Goal: Transaction & Acquisition: Purchase product/service

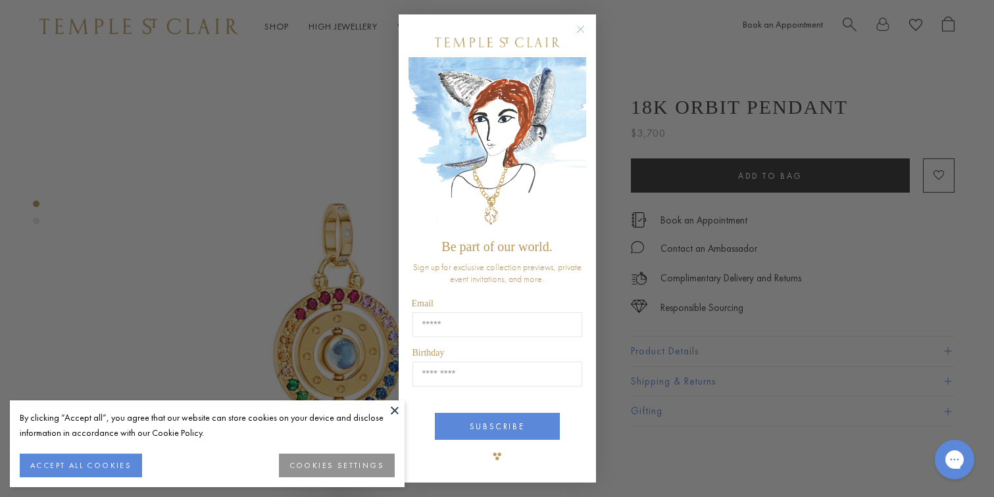
click at [580, 30] on circle "Close dialog" at bounding box center [580, 30] width 16 height 16
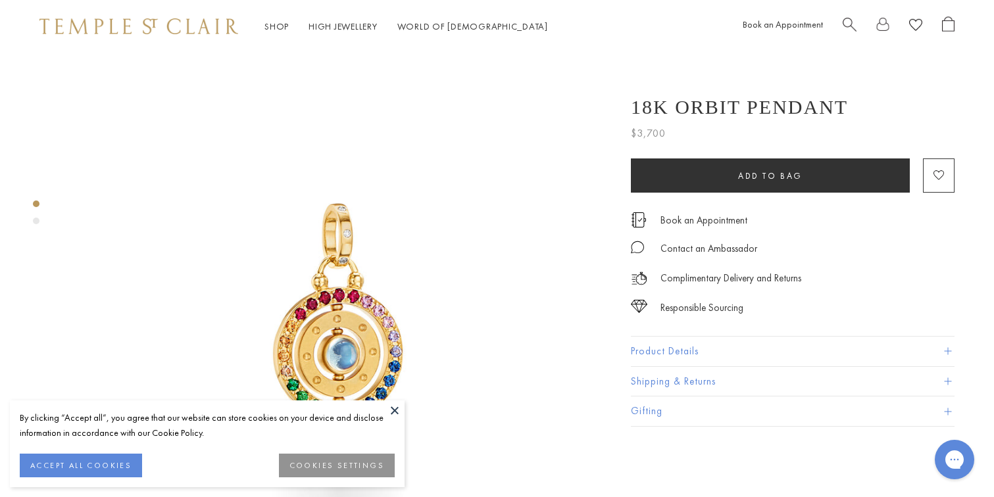
click at [254, 158] on img at bounding box center [339, 326] width 547 height 547
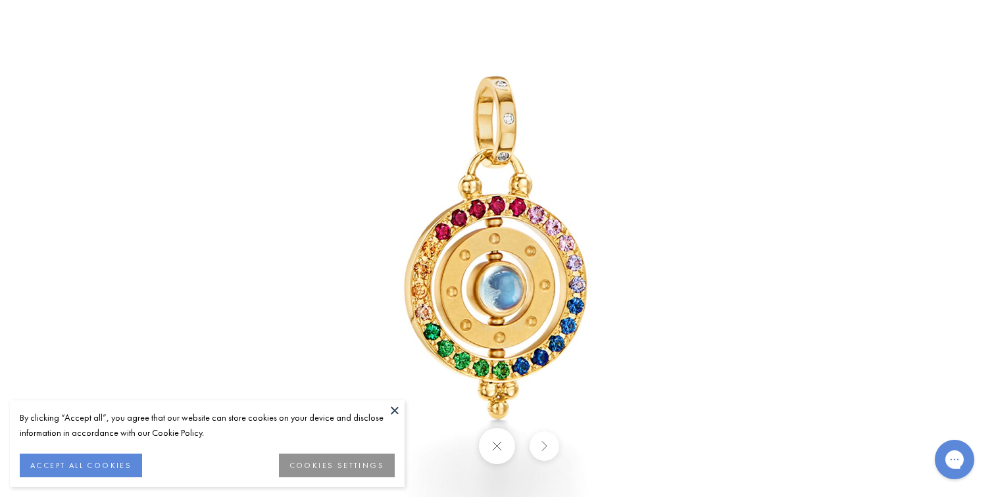
click at [665, 92] on img at bounding box center [498, 249] width 770 height 770
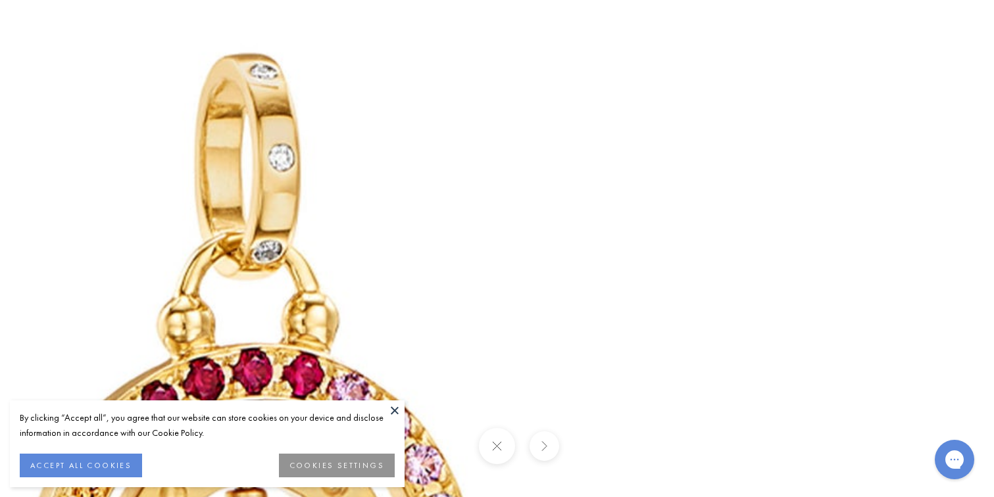
click at [133, 67] on img at bounding box center [253, 477] width 1895 height 1895
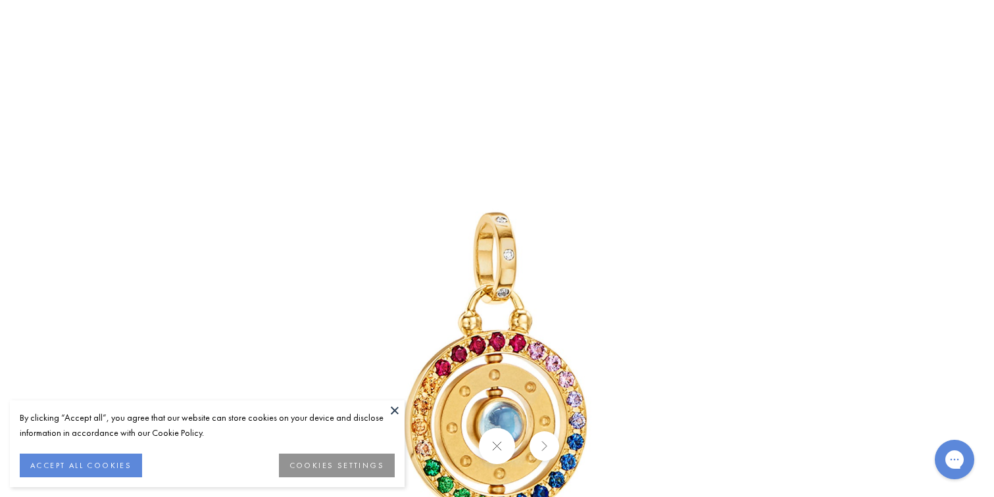
click at [398, 411] on button at bounding box center [395, 411] width 20 height 20
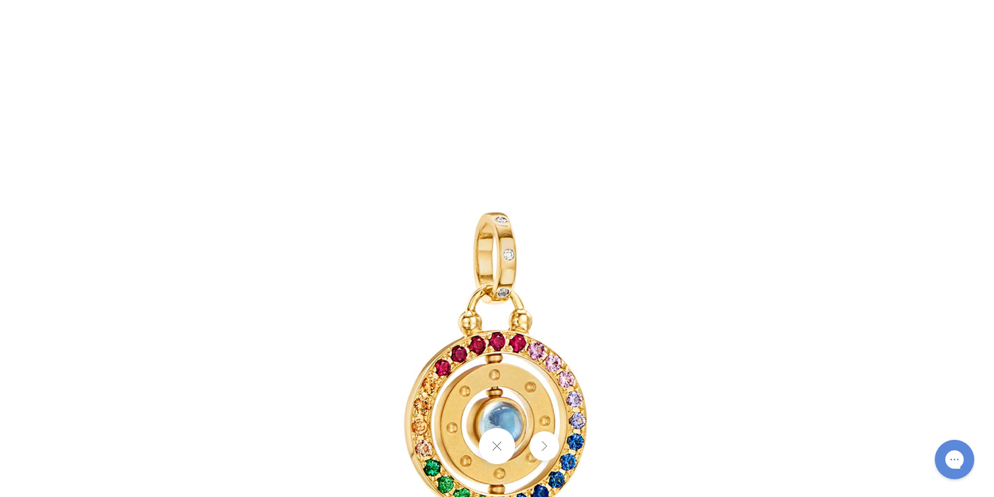
click at [503, 443] on button at bounding box center [497, 446] width 36 height 36
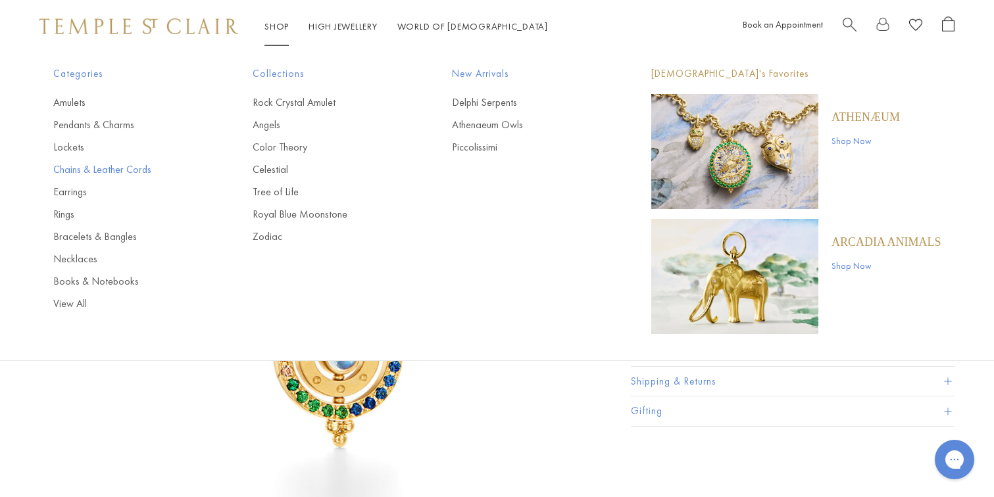
click at [78, 170] on link "Chains & Leather Cords" at bounding box center [126, 170] width 147 height 14
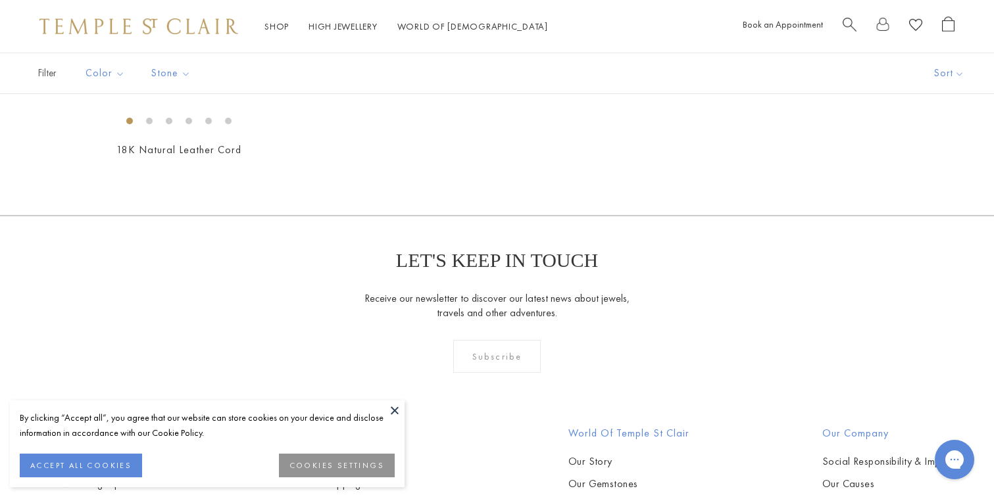
scroll to position [880, 0]
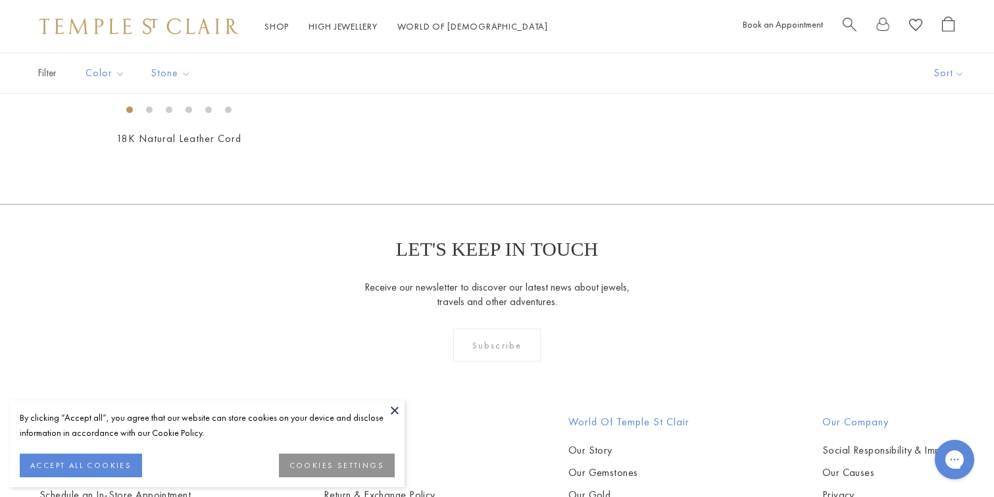
click at [0, 0] on img at bounding box center [0, 0] width 0 height 0
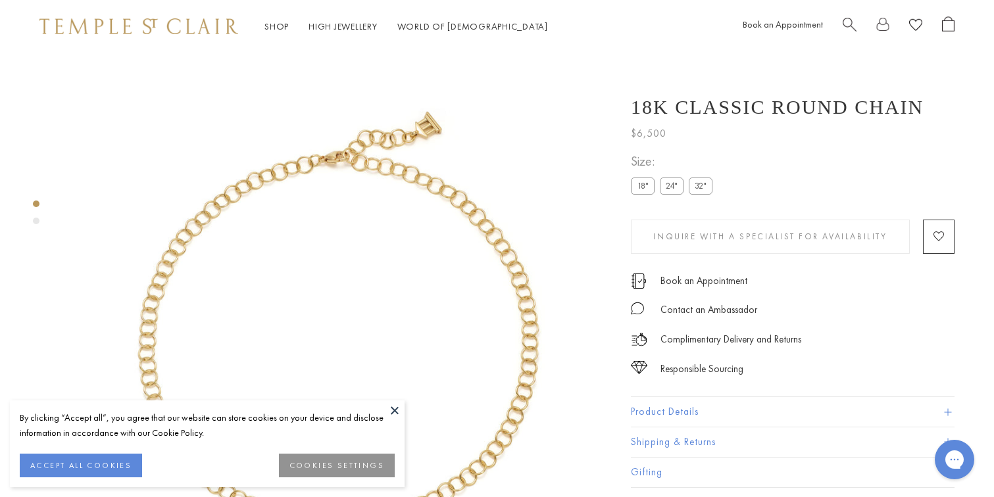
scroll to position [53, 0]
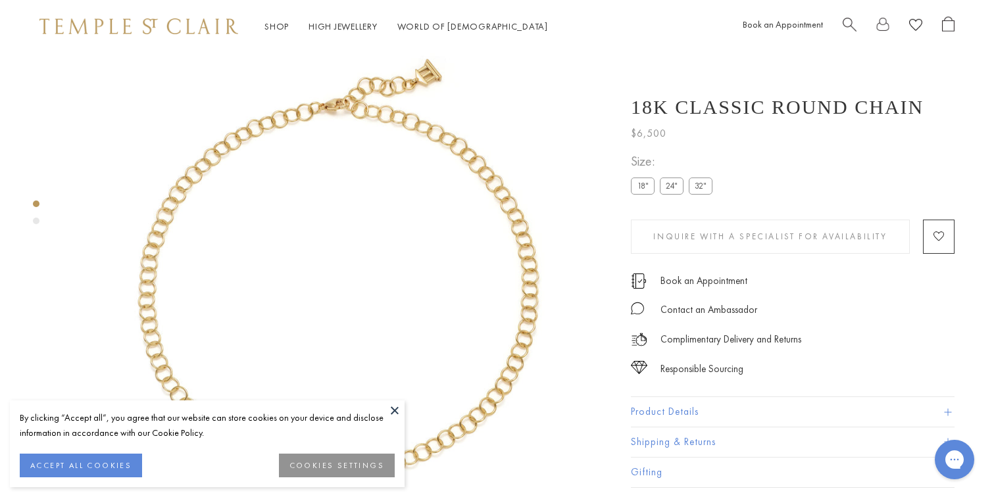
click at [441, 153] on img at bounding box center [339, 273] width 547 height 547
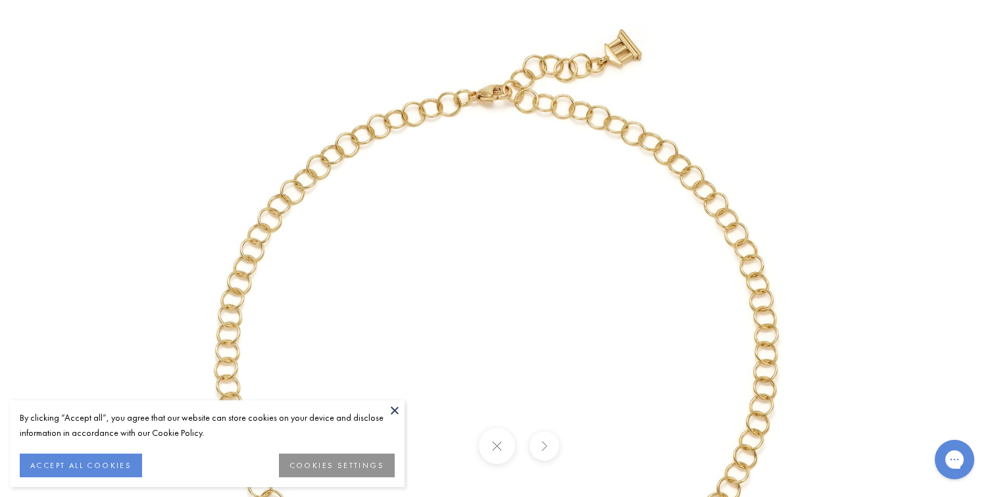
click at [503, 456] on button at bounding box center [497, 446] width 36 height 36
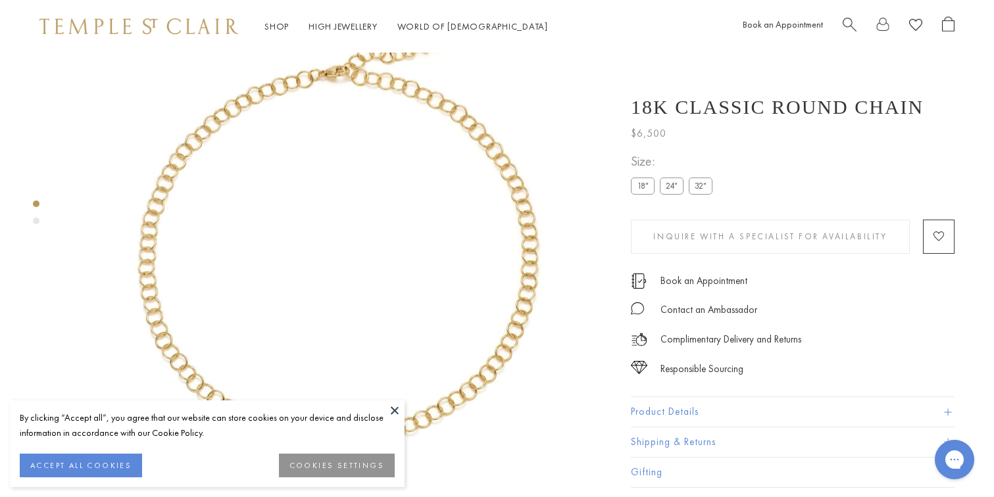
scroll to position [53, 0]
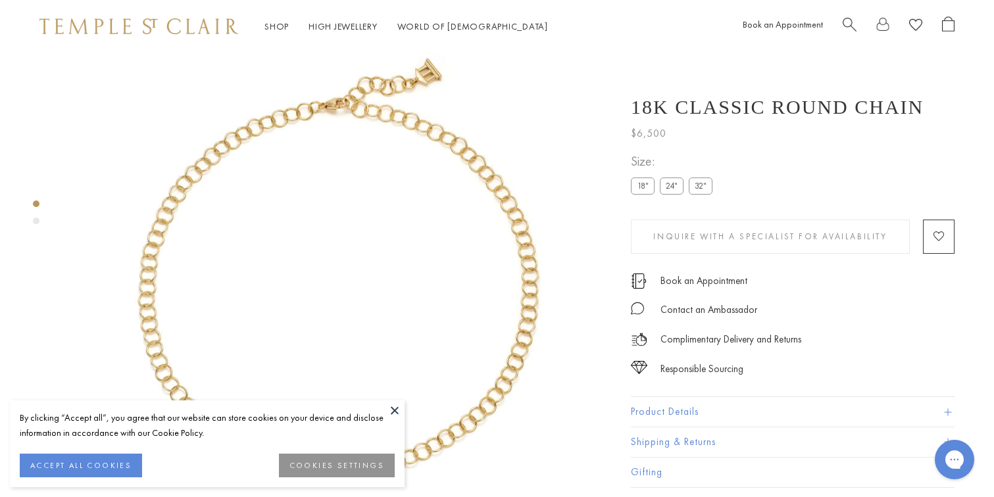
click at [393, 409] on button at bounding box center [395, 411] width 20 height 20
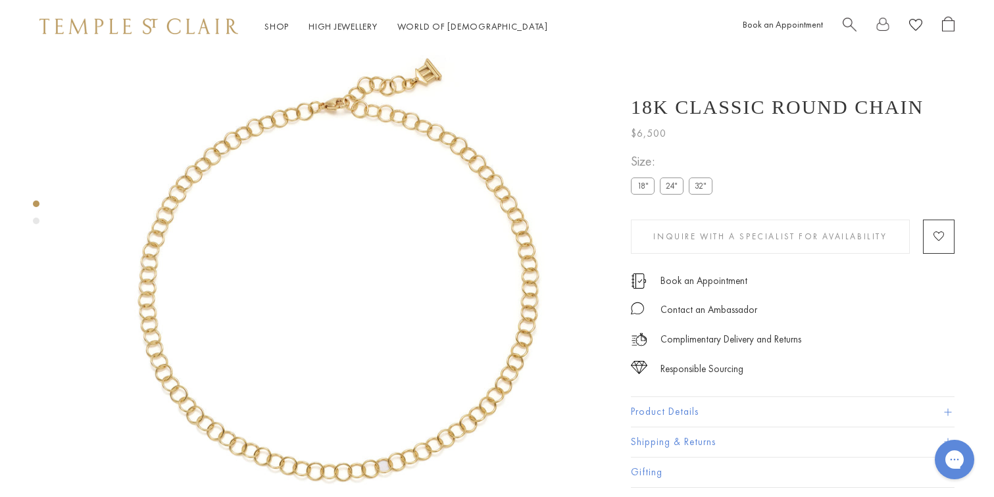
click at [853, 27] on span "Search" at bounding box center [850, 23] width 14 height 14
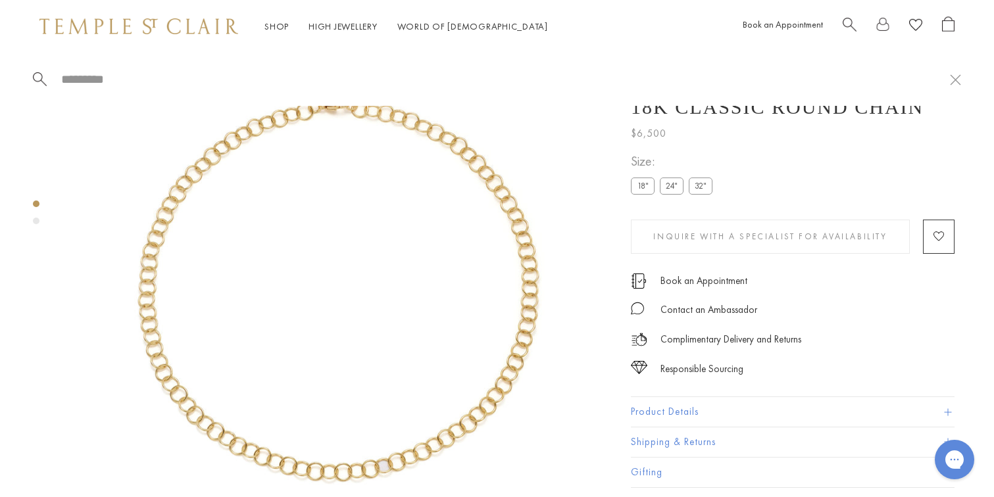
paste input "**********"
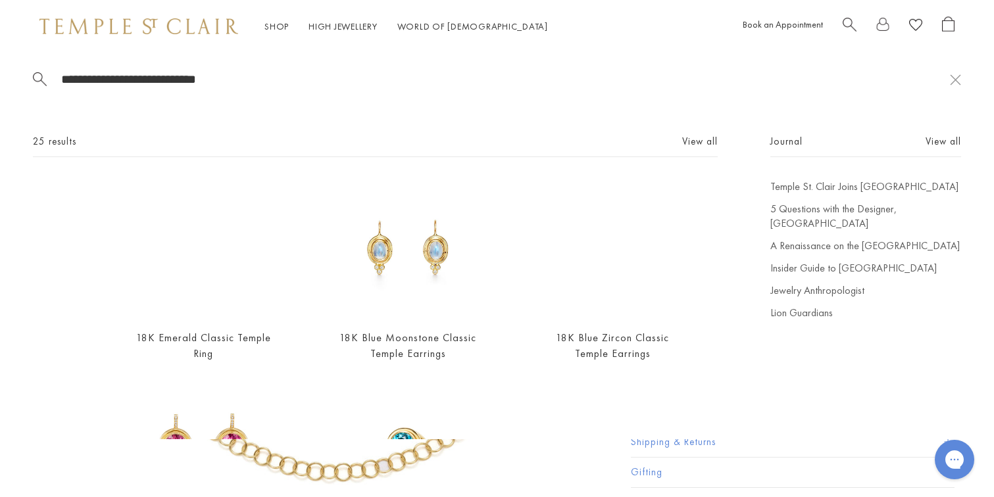
scroll to position [0, 0]
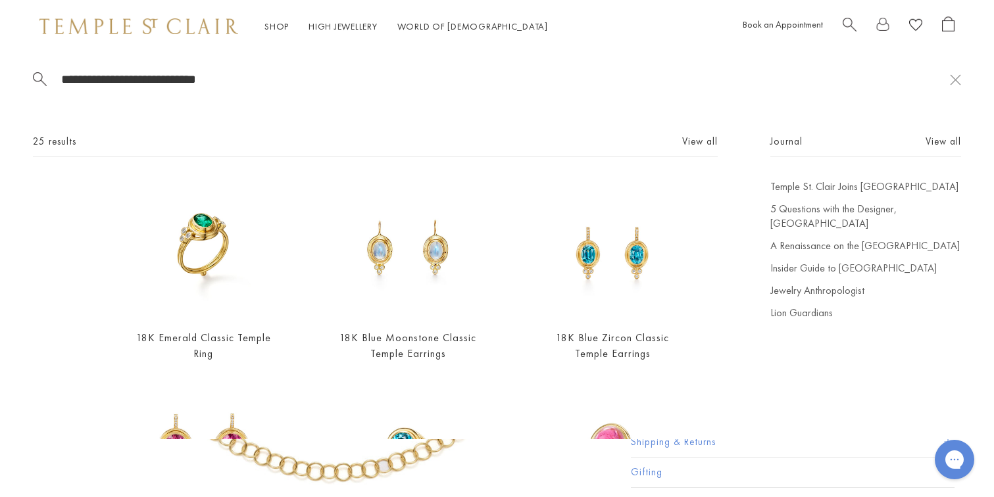
drag, startPoint x: 149, startPoint y: 78, endPoint x: 54, endPoint y: 77, distance: 94.8
click at [52, 78] on form "**********" at bounding box center [491, 79] width 917 height 16
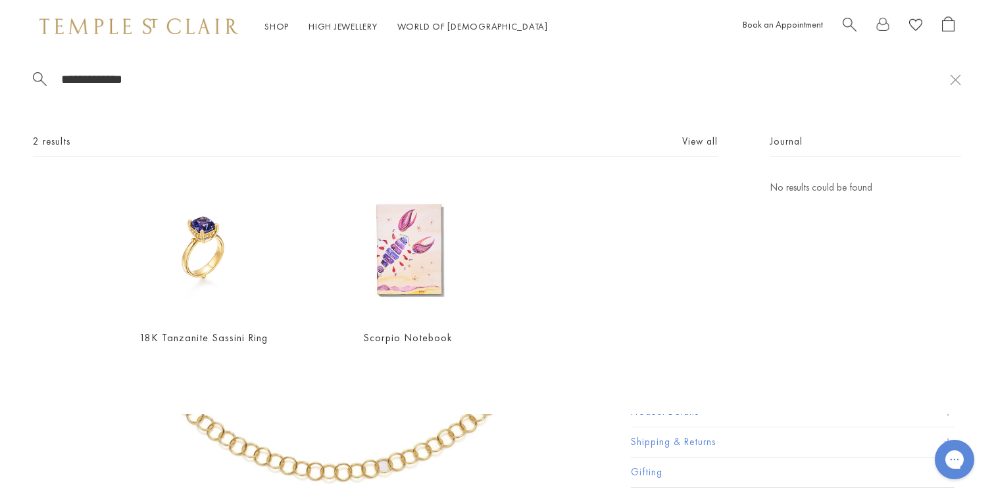
click at [154, 84] on input "**********" at bounding box center [505, 79] width 890 height 15
type input "**********"
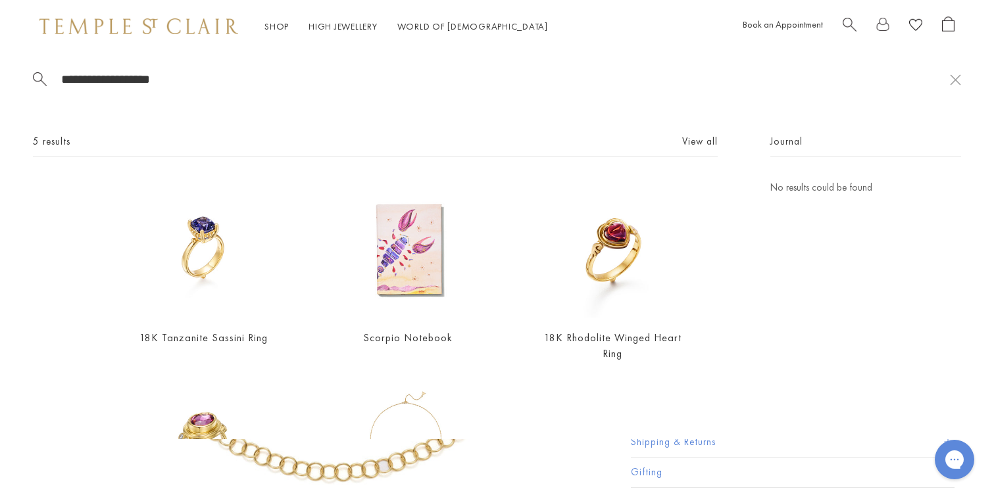
drag, startPoint x: 175, startPoint y: 78, endPoint x: 53, endPoint y: 77, distance: 121.7
click at [53, 77] on form "**********" at bounding box center [491, 79] width 917 height 16
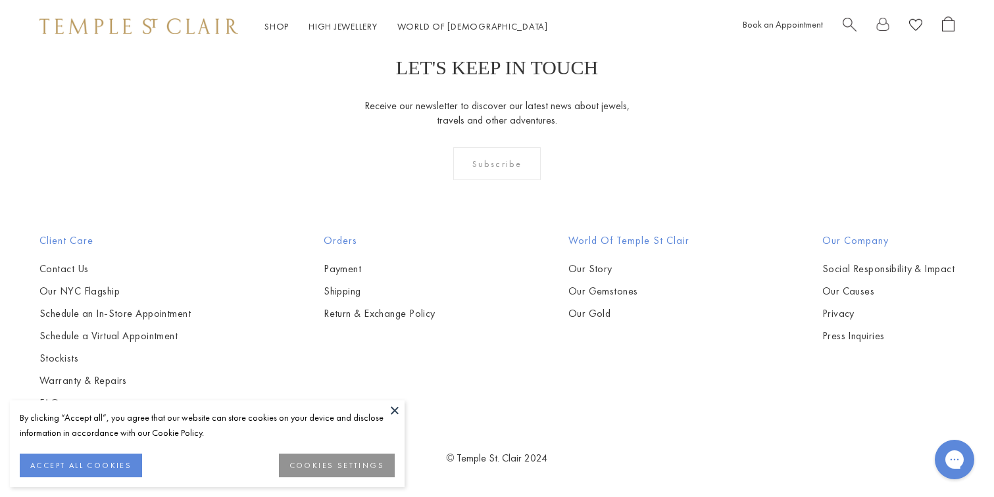
scroll to position [1178, 0]
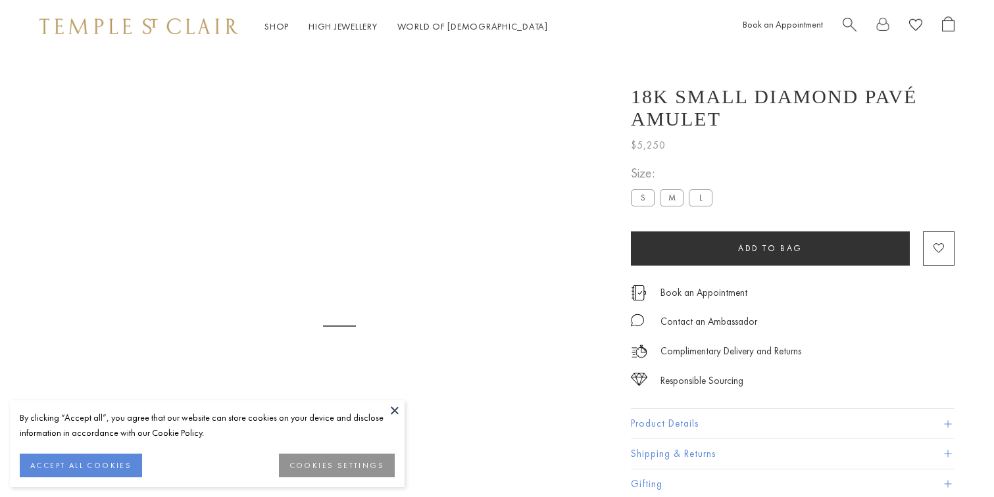
scroll to position [12, 0]
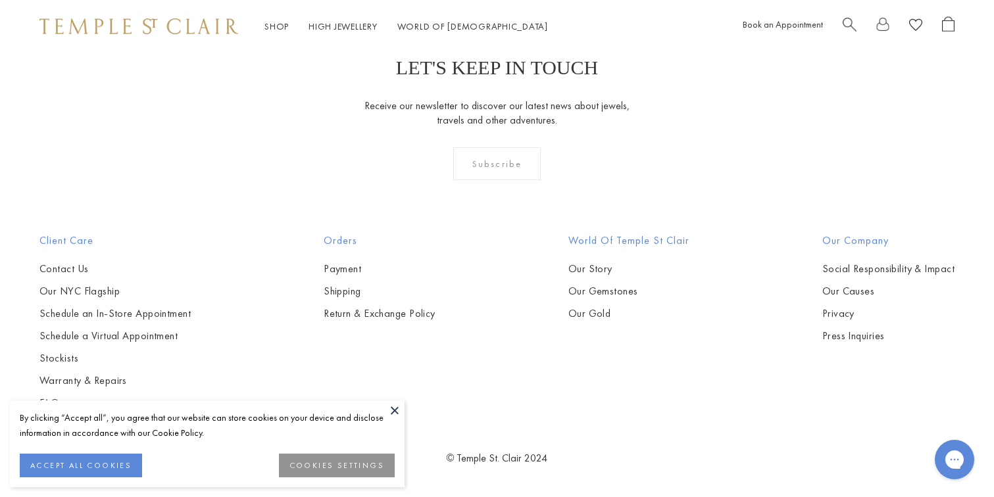
scroll to position [1269, 0]
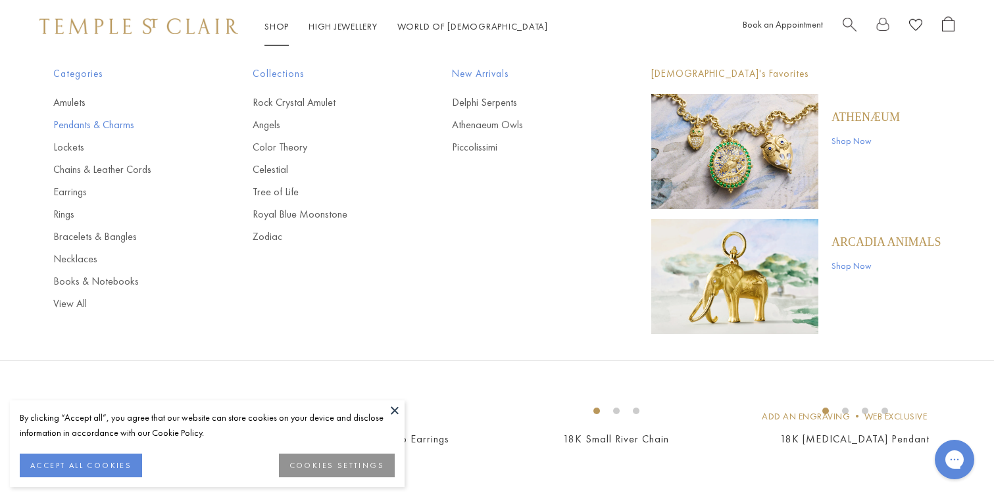
click at [74, 126] on link "Pendants & Charms" at bounding box center [126, 125] width 147 height 14
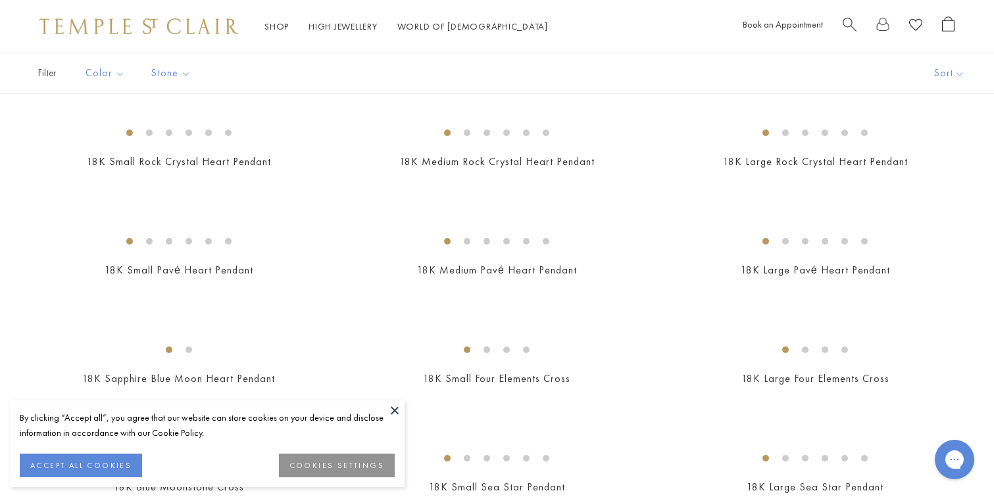
scroll to position [1067, 0]
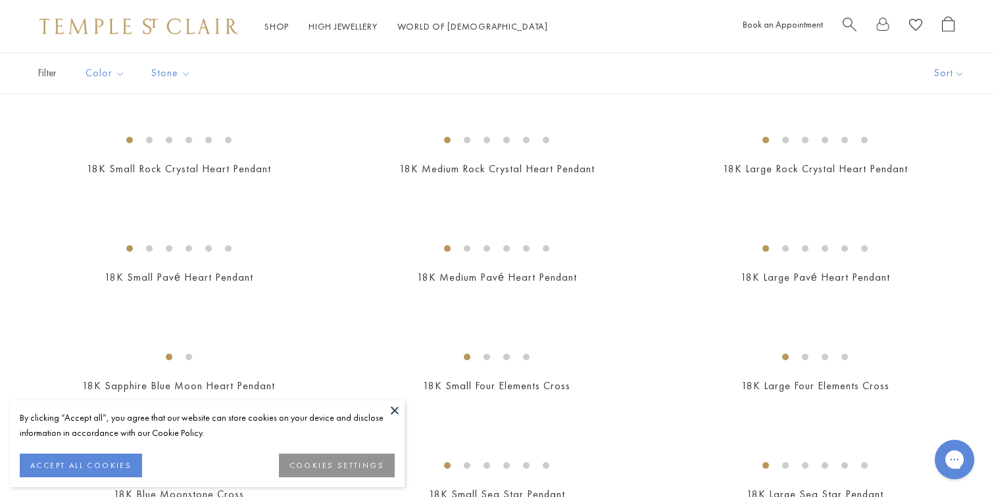
click at [395, 414] on button at bounding box center [395, 411] width 20 height 20
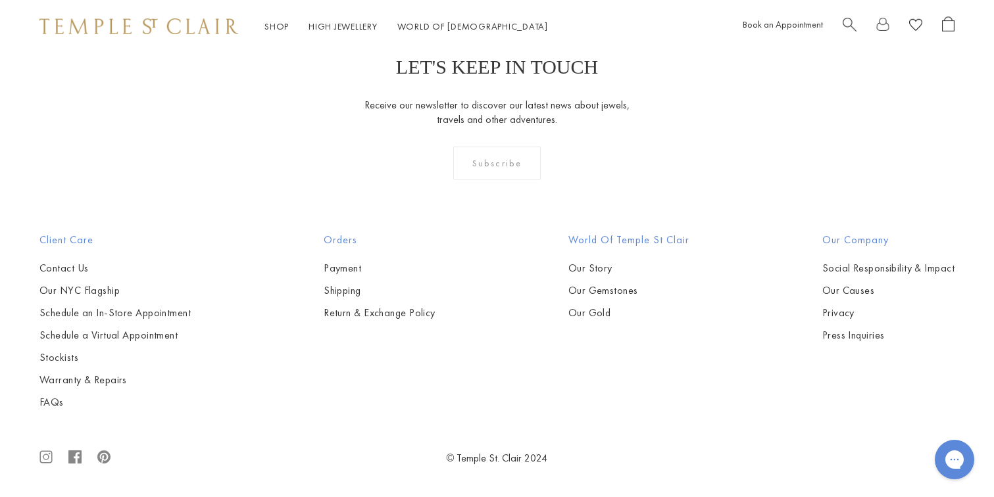
scroll to position [5412, 0]
click at [0, 0] on img at bounding box center [0, 0] width 0 height 0
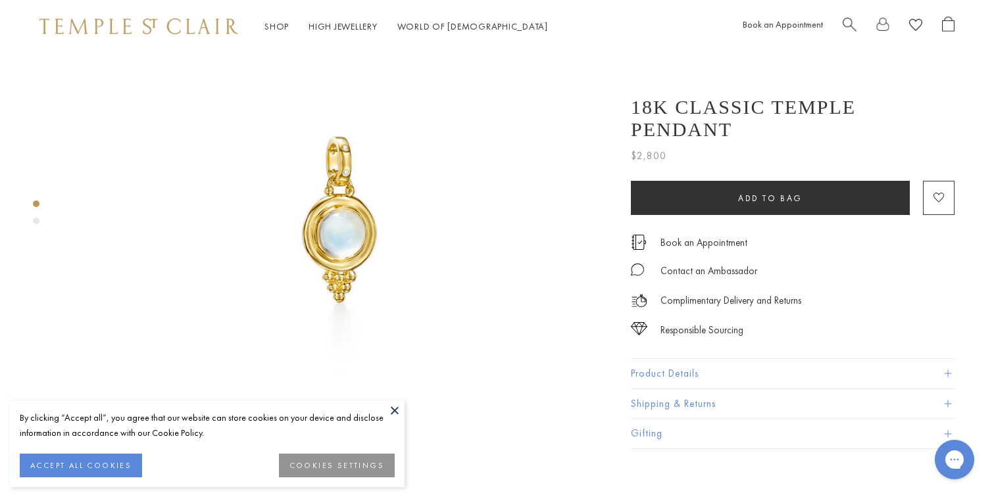
scroll to position [158, 0]
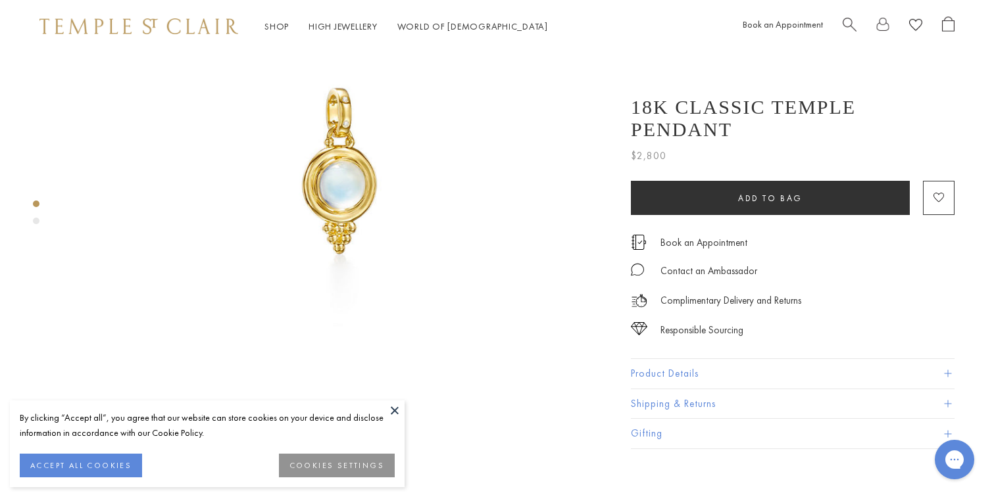
click at [688, 359] on button "Product Details" at bounding box center [793, 374] width 324 height 30
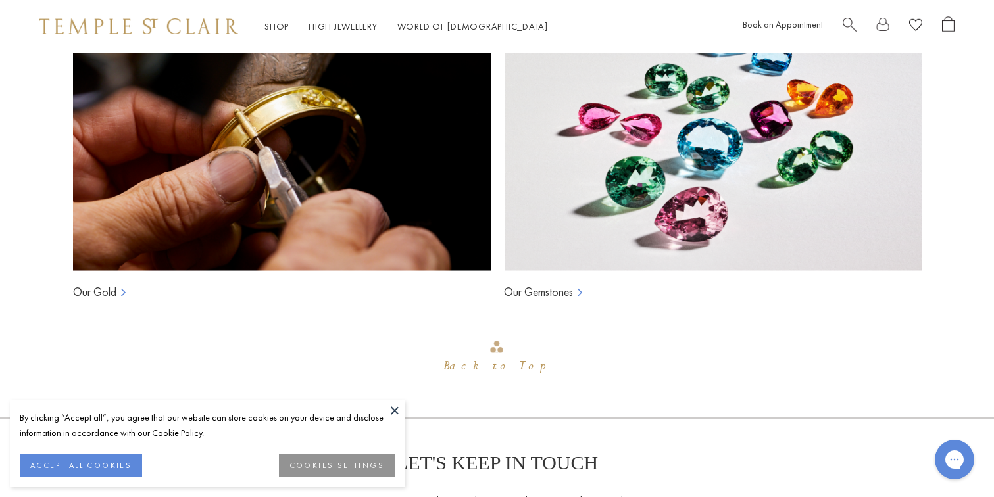
scroll to position [1510, 0]
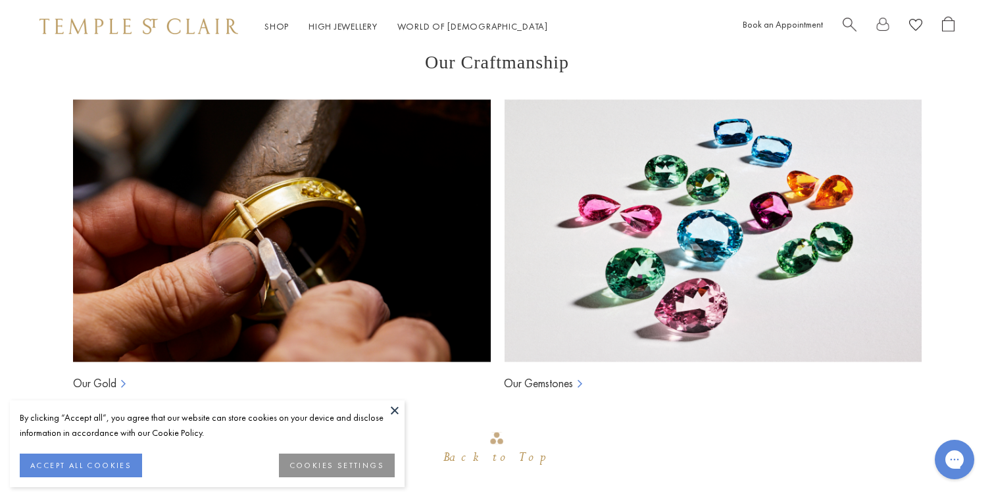
click at [558, 376] on link "Our Gemstones" at bounding box center [538, 384] width 69 height 16
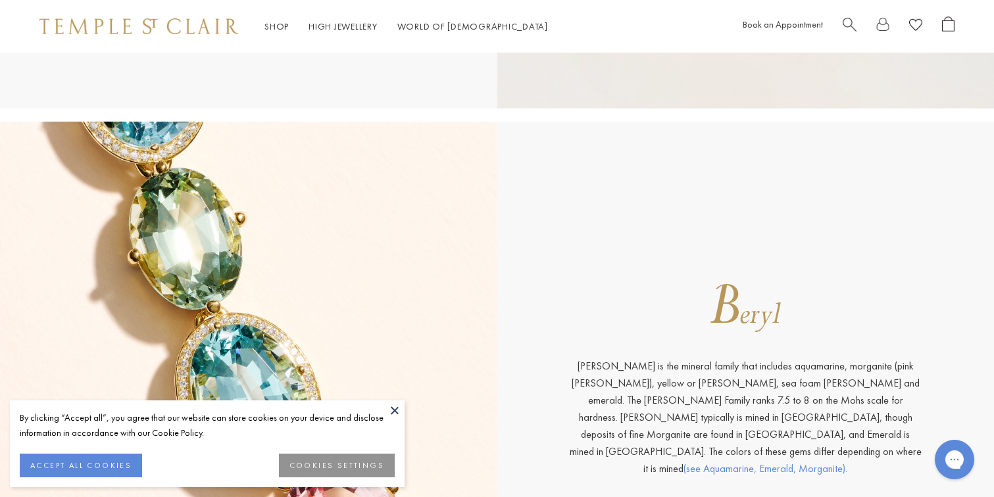
scroll to position [1600, 0]
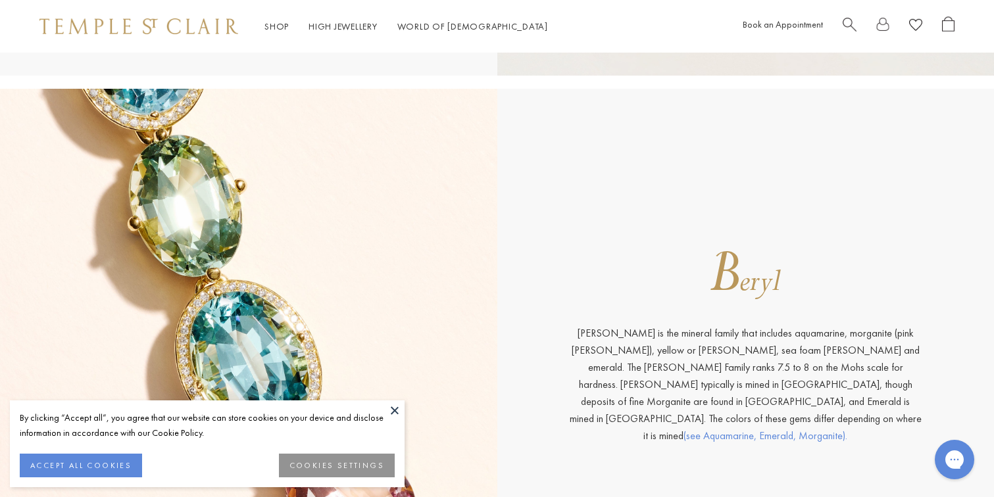
click at [393, 413] on button at bounding box center [395, 411] width 20 height 20
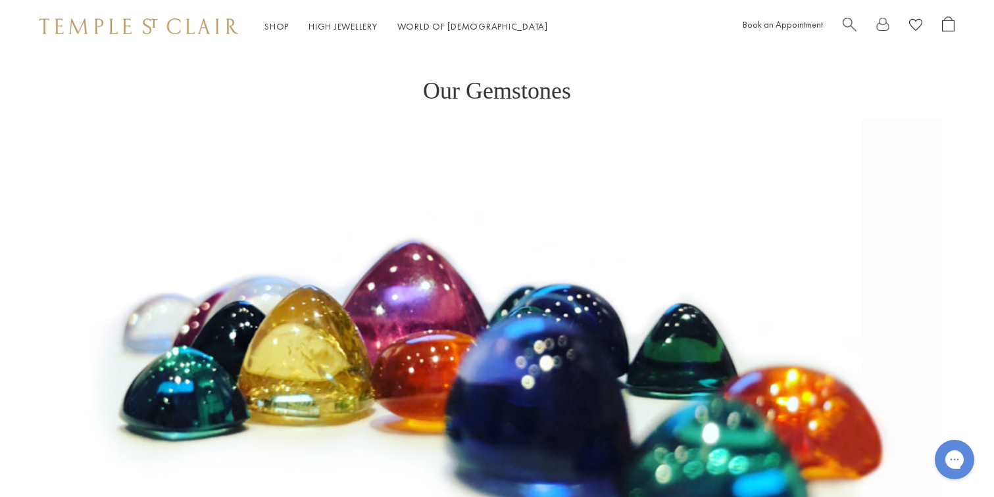
scroll to position [0, 0]
click at [845, 28] on span "Search" at bounding box center [850, 23] width 14 height 14
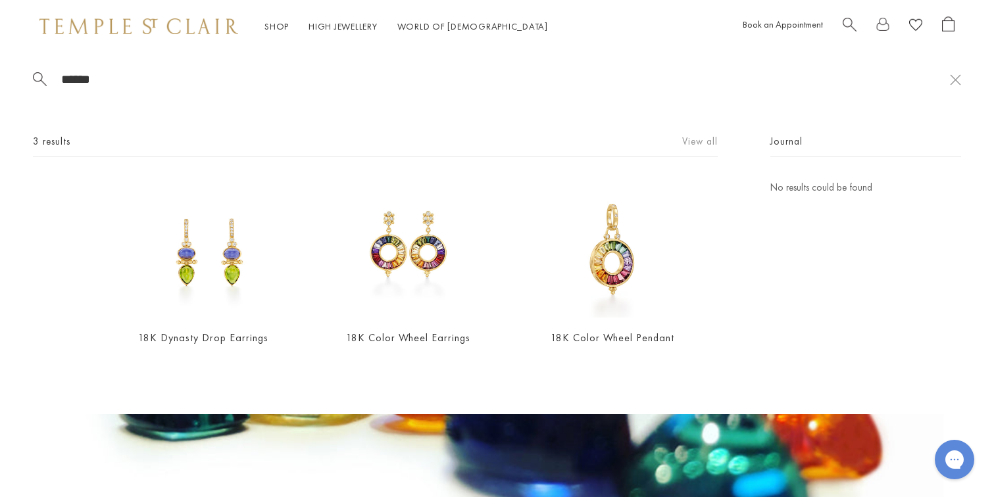
type input "******"
click at [698, 149] on link "View all" at bounding box center [700, 141] width 36 height 14
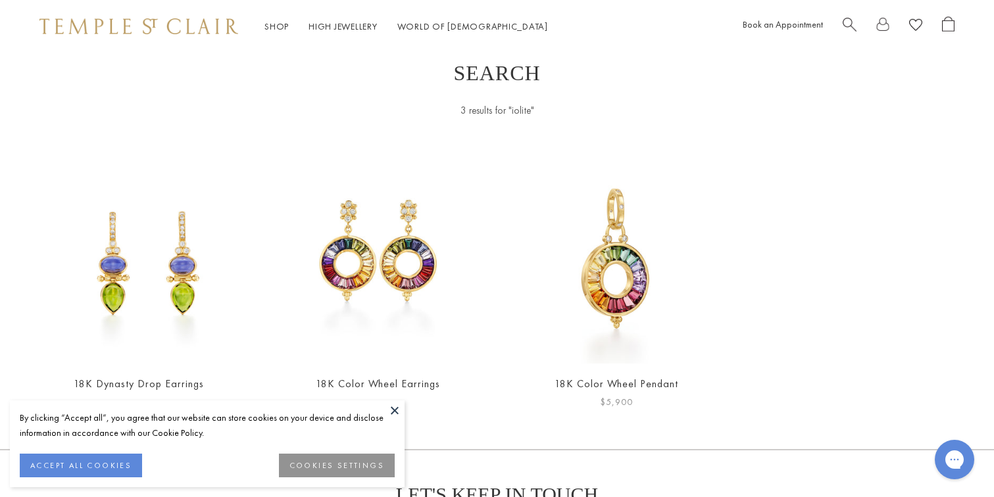
scroll to position [24, 0]
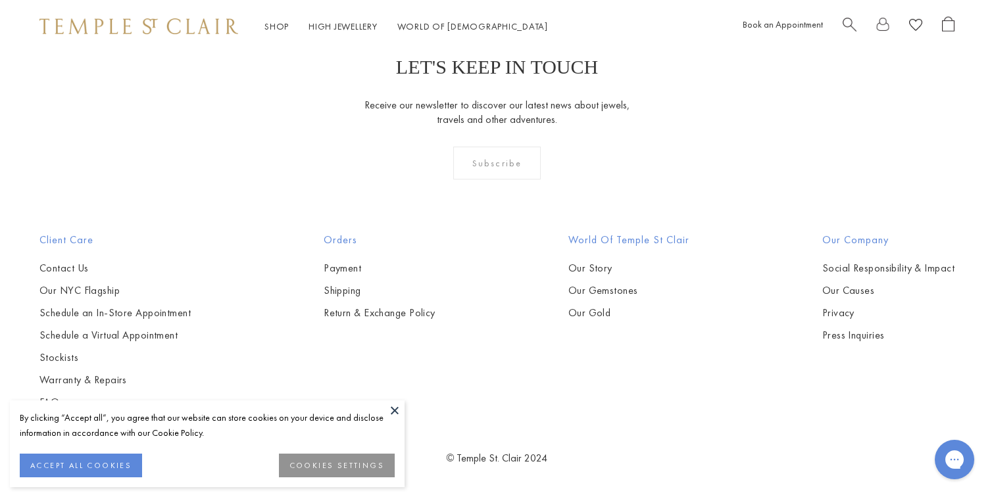
scroll to position [5412, 0]
click at [0, 0] on img at bounding box center [0, 0] width 0 height 0
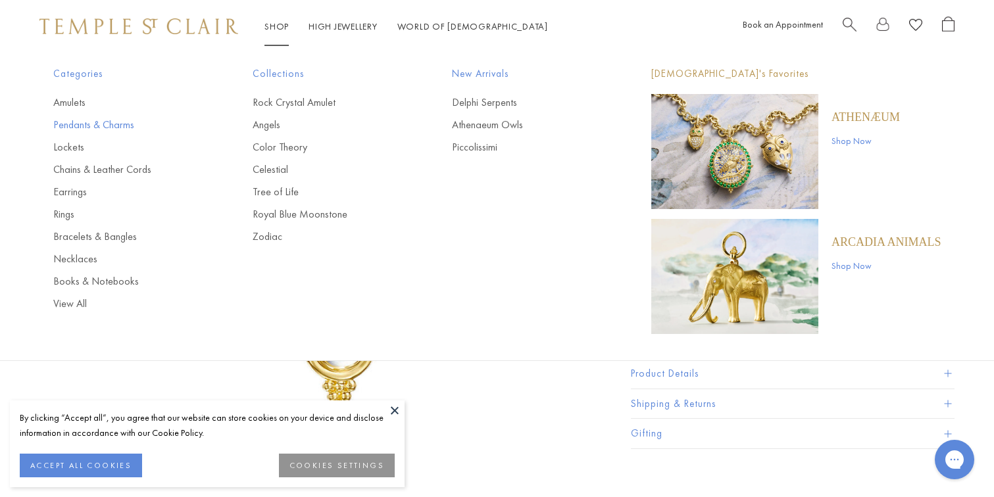
click at [81, 124] on link "Pendants & Charms" at bounding box center [126, 125] width 147 height 14
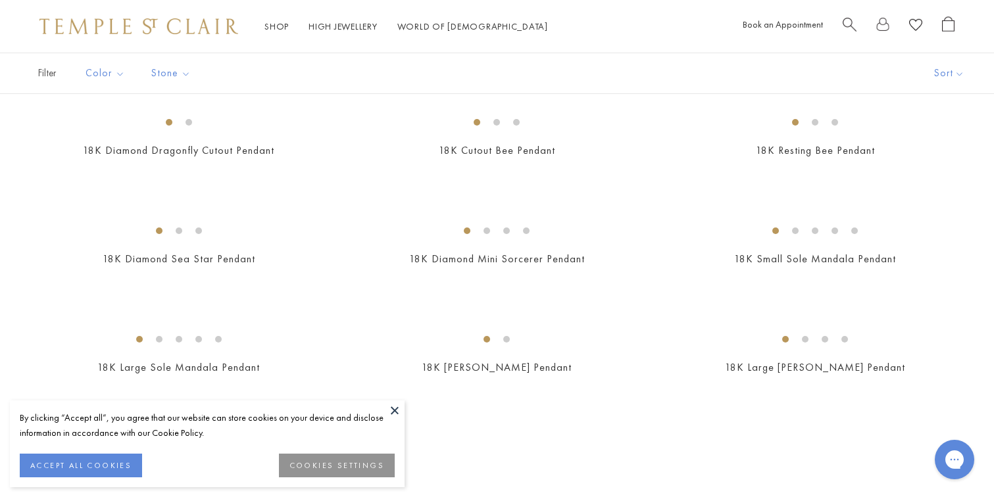
scroll to position [2095, 0]
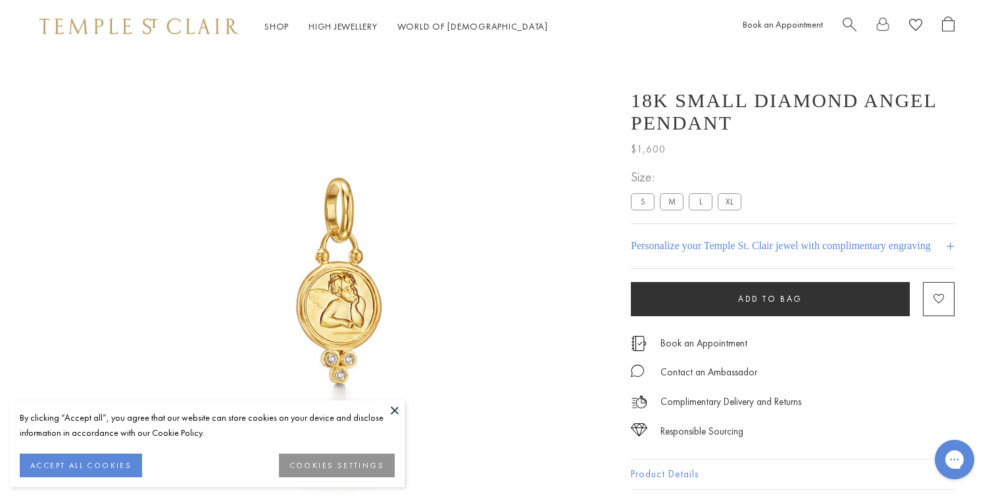
scroll to position [53, 0]
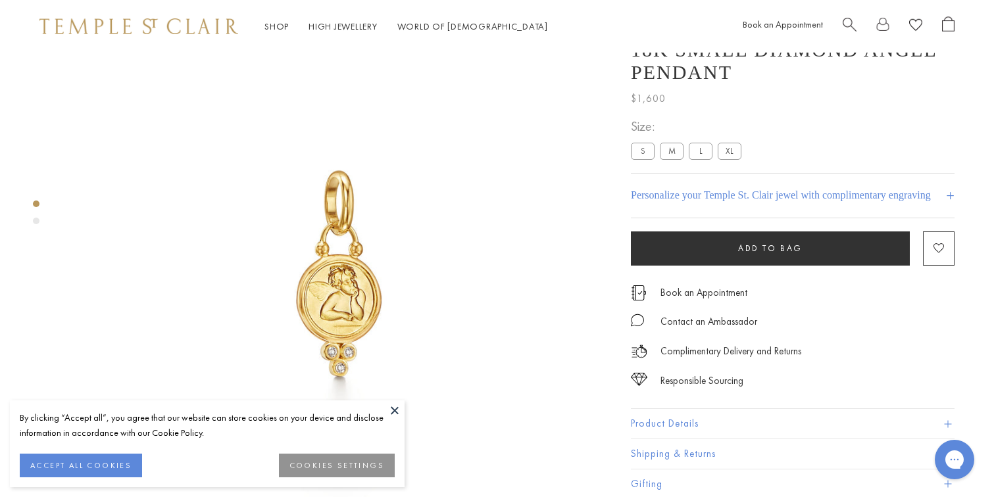
click at [671, 155] on label "M" at bounding box center [672, 151] width 24 height 16
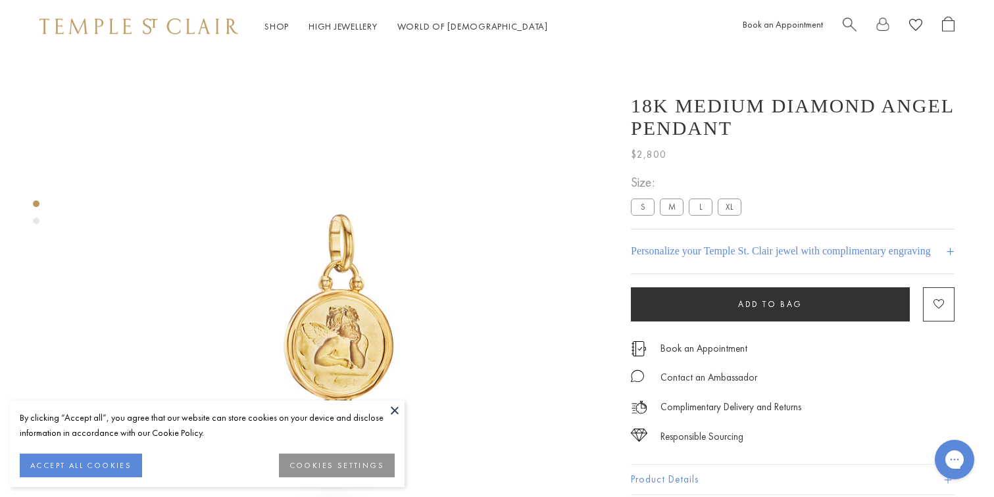
drag, startPoint x: 720, startPoint y: 125, endPoint x: 722, endPoint y: 132, distance: 7.1
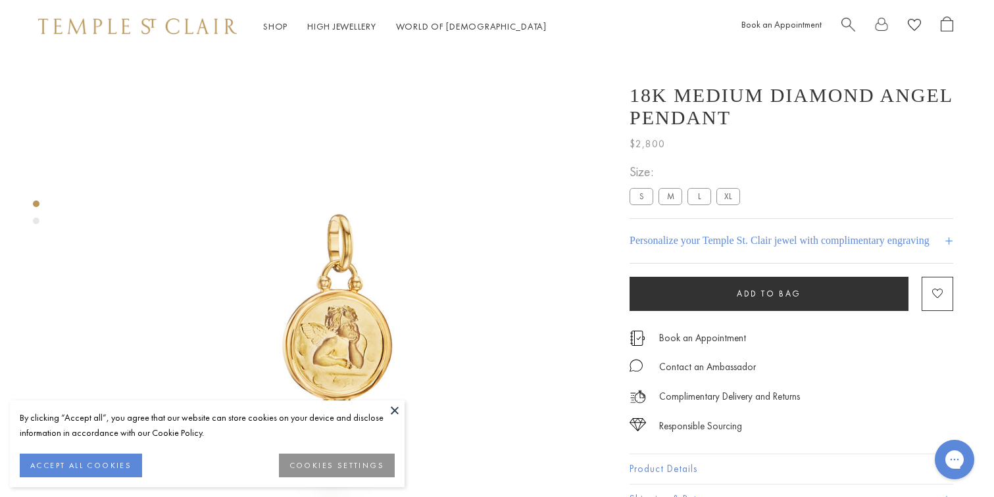
scroll to position [0, 1]
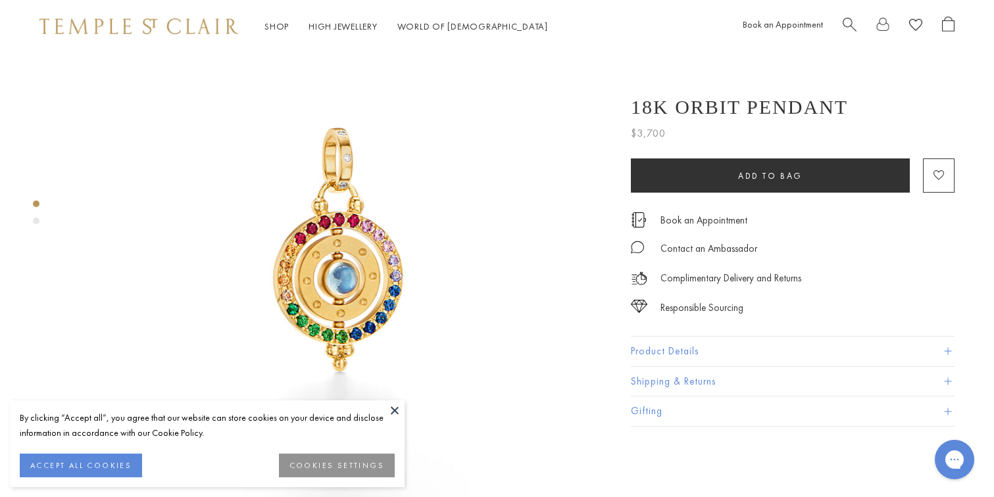
scroll to position [77, 0]
